Goal: Contribute content

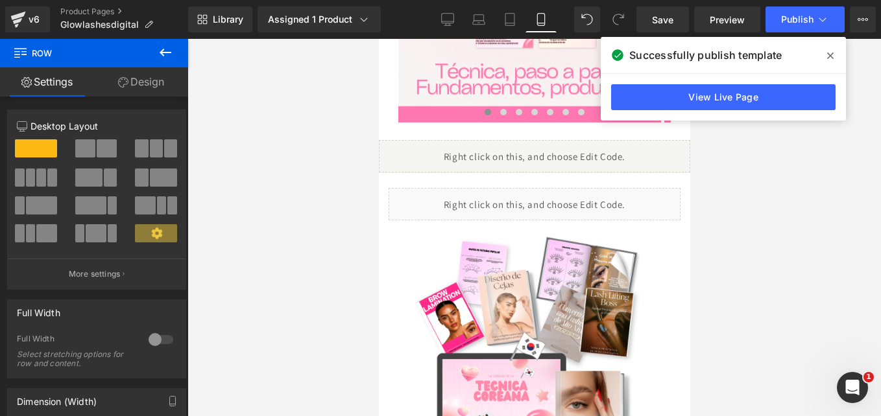
scroll to position [626, 0]
click at [830, 53] on icon at bounding box center [830, 56] width 6 height 10
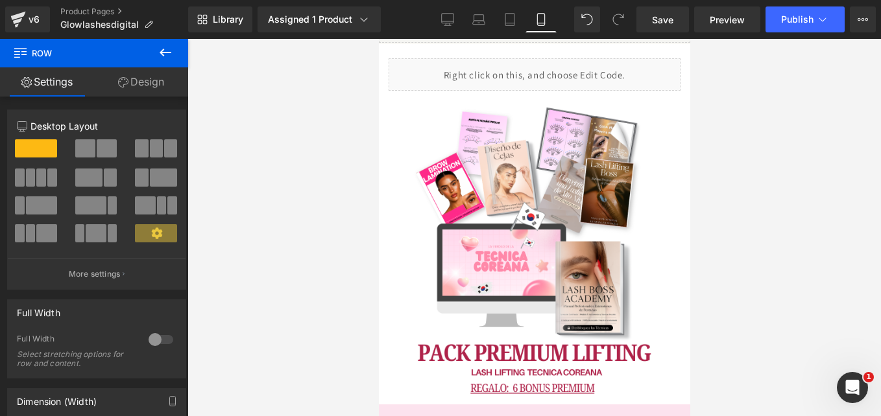
scroll to position [1808, 0]
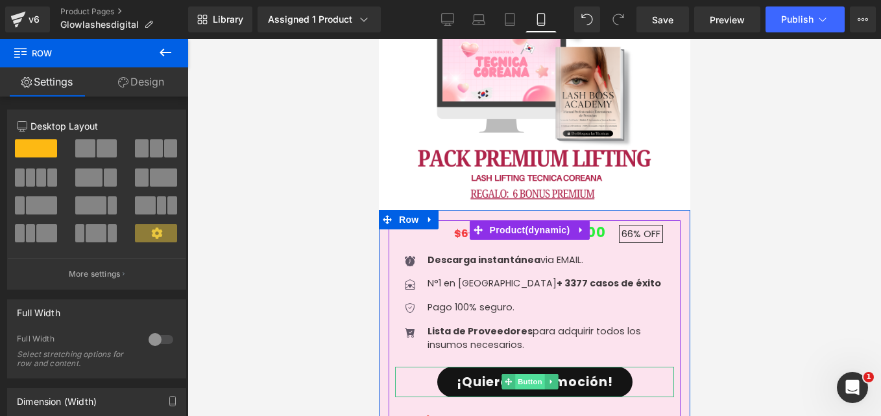
click at [527, 374] on span "Button" at bounding box center [529, 382] width 30 height 16
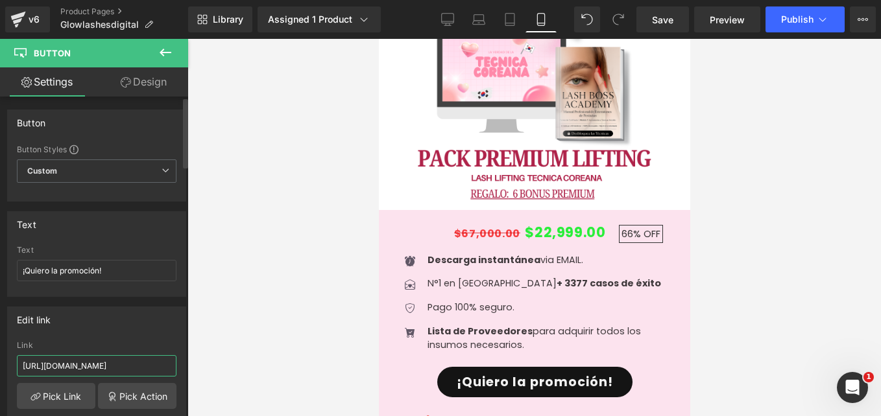
drag, startPoint x: 134, startPoint y: 359, endPoint x: 0, endPoint y: 304, distance: 144.5
click at [0, 309] on html "Button You are previewing how the will restyle your page. You can not edit Elem…" at bounding box center [440, 208] width 881 height 416
paste input "djcqpc"
type input "[URL][DOMAIN_NAME]"
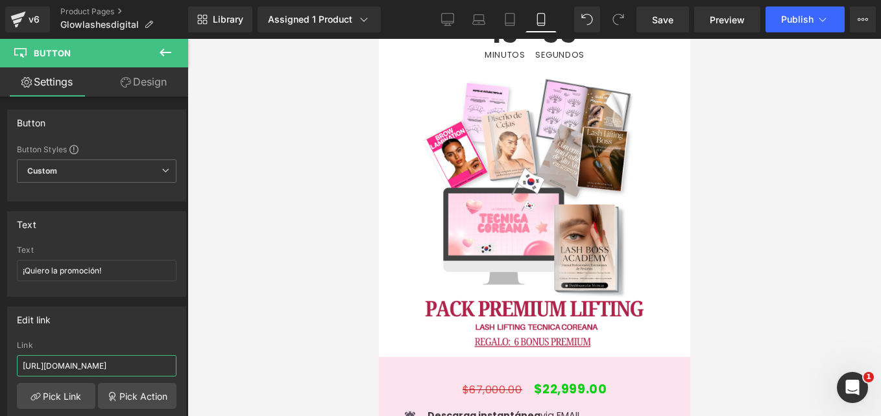
scroll to position [5122, 0]
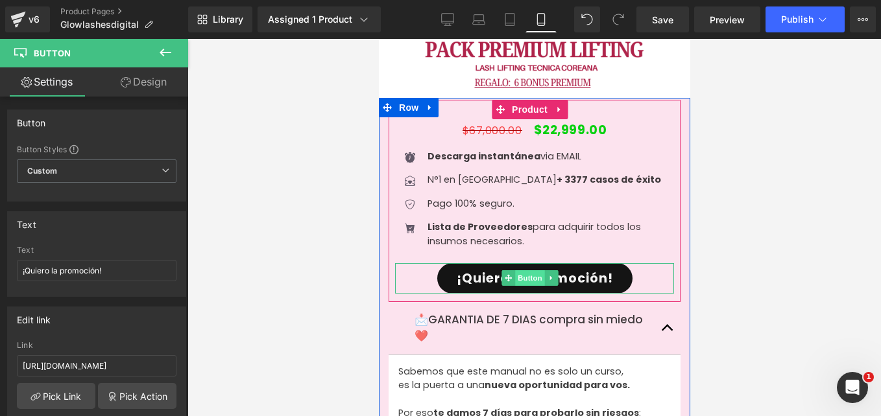
click at [515, 270] on span "Button" at bounding box center [529, 278] width 30 height 16
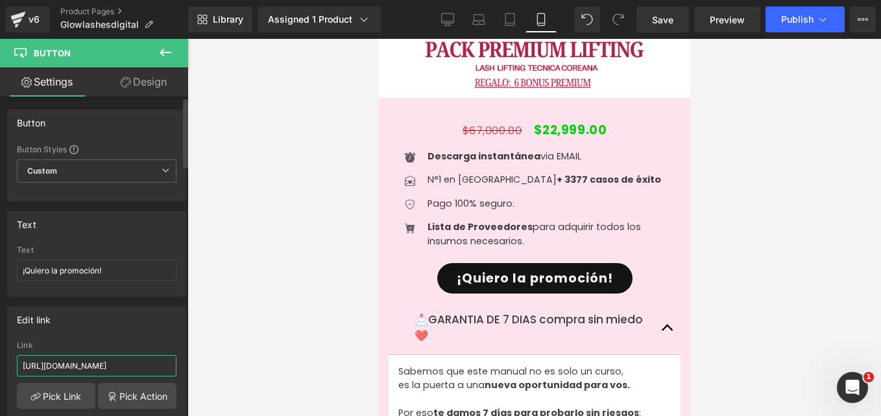
drag, startPoint x: 121, startPoint y: 365, endPoint x: 0, endPoint y: 338, distance: 123.6
click at [0, 338] on html "Button You are previewing how the will restyle your page. You can not edit Elem…" at bounding box center [440, 208] width 881 height 416
paste input "djcqpc"
type input "[URL][DOMAIN_NAME]"
click at [665, 18] on span "Save" at bounding box center [662, 20] width 21 height 14
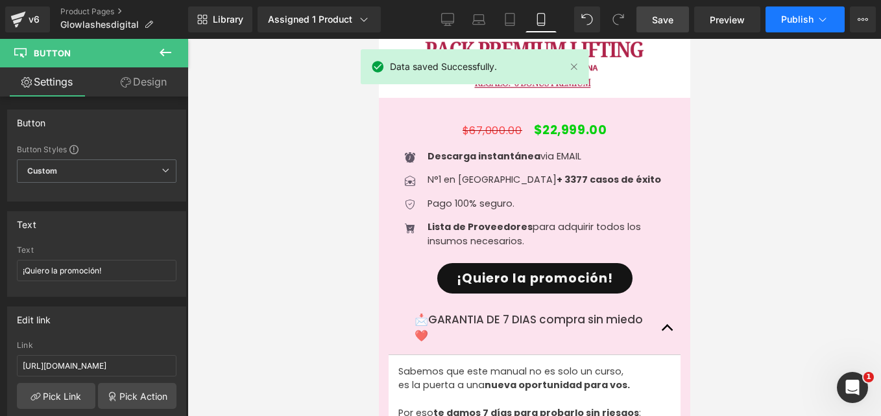
click at [795, 25] on button "Publish" at bounding box center [804, 19] width 79 height 26
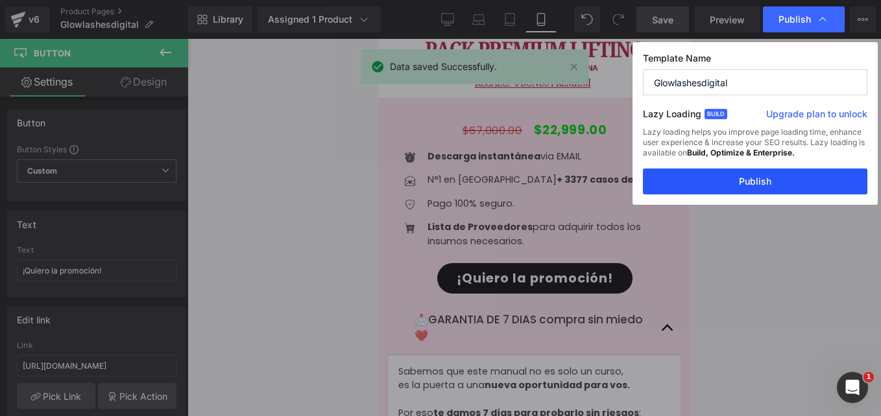
click at [728, 180] on button "Publish" at bounding box center [755, 182] width 224 height 26
